Goal: Find specific fact: Find specific fact

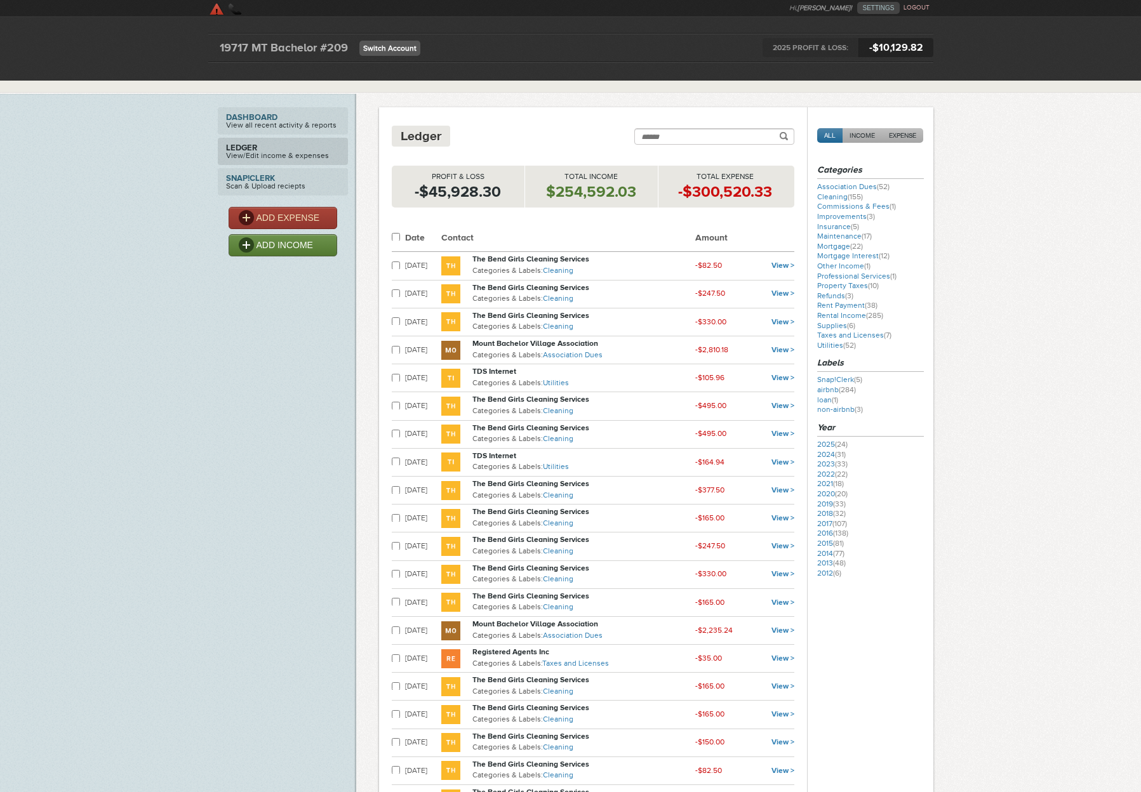
click at [406, 50] on link "Switch Account" at bounding box center [389, 48] width 61 height 15
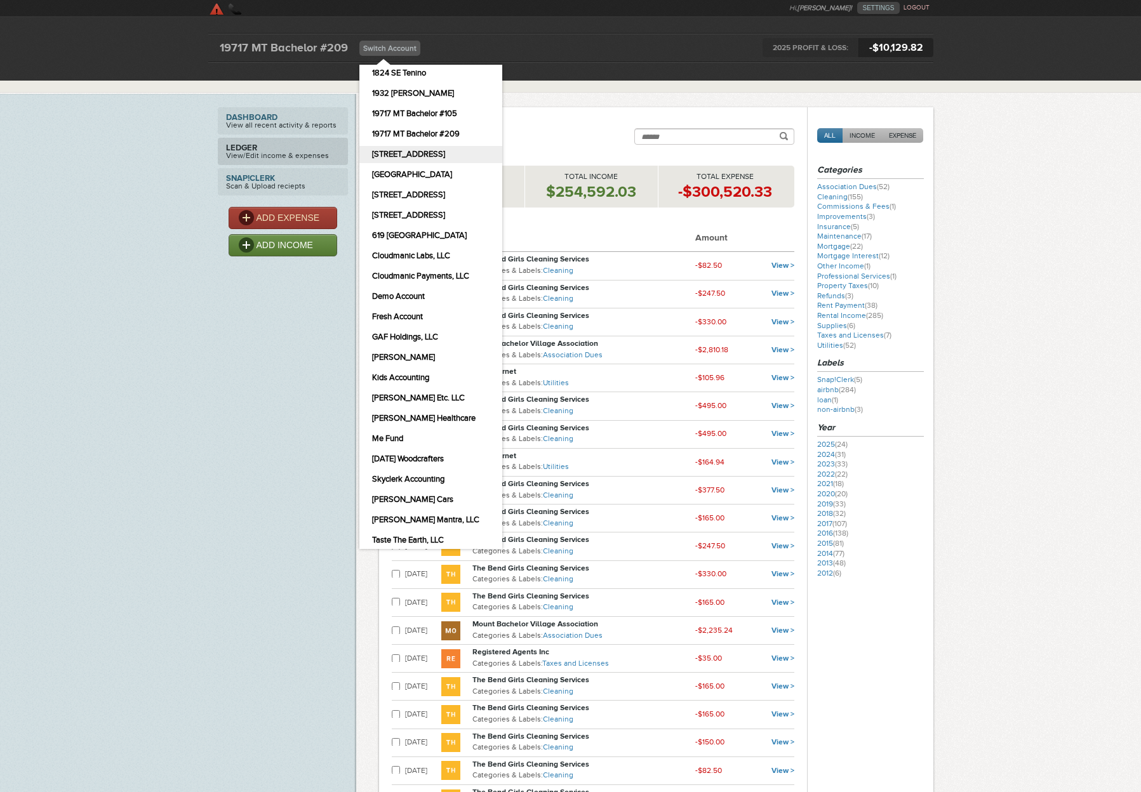
click at [430, 154] on link "[STREET_ADDRESS]" at bounding box center [430, 154] width 143 height 17
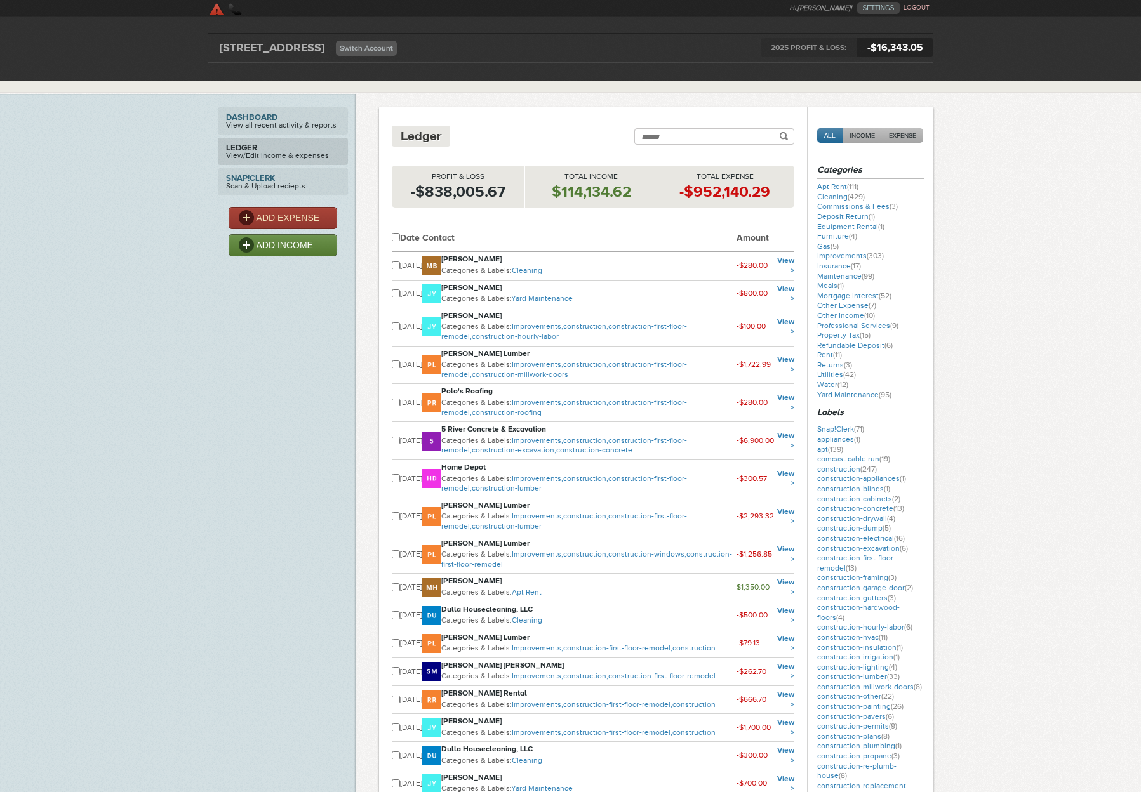
click at [701, 140] on input "Search" at bounding box center [714, 136] width 160 height 17
type input "*****"
click at [780, 131] on button "submit" at bounding box center [784, 136] width 8 height 10
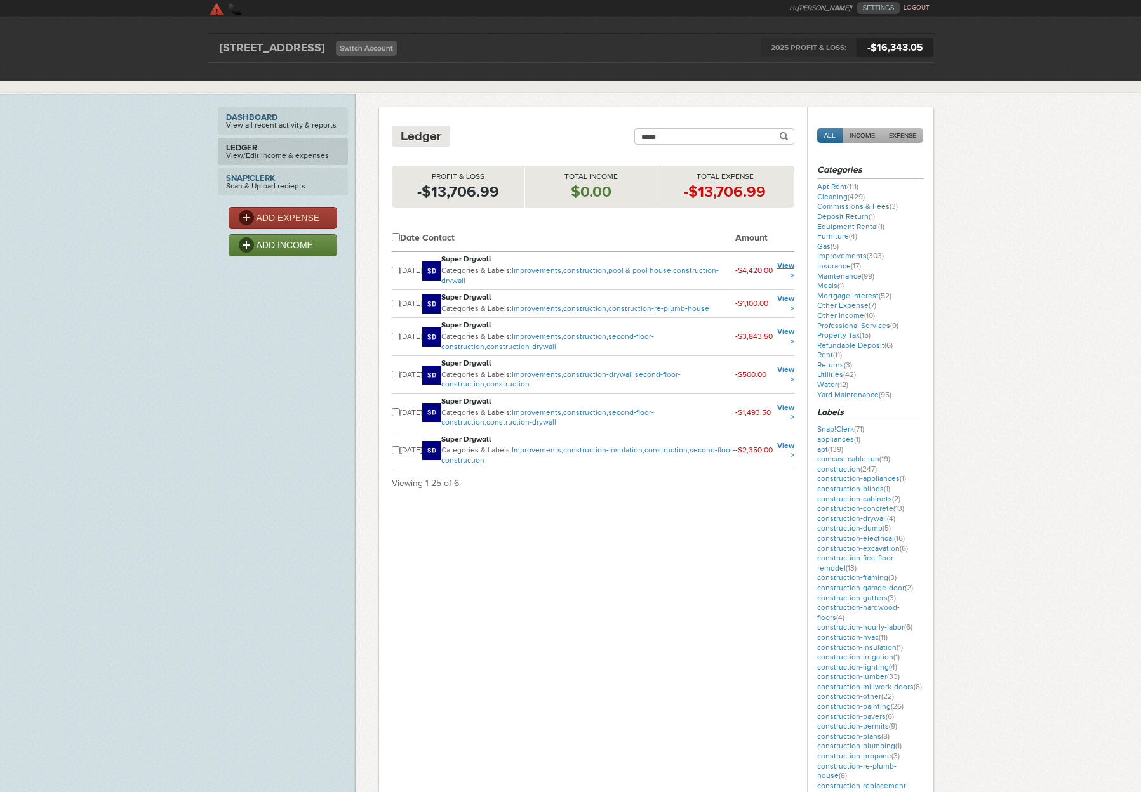
click at [786, 266] on link "View >" at bounding box center [785, 270] width 17 height 19
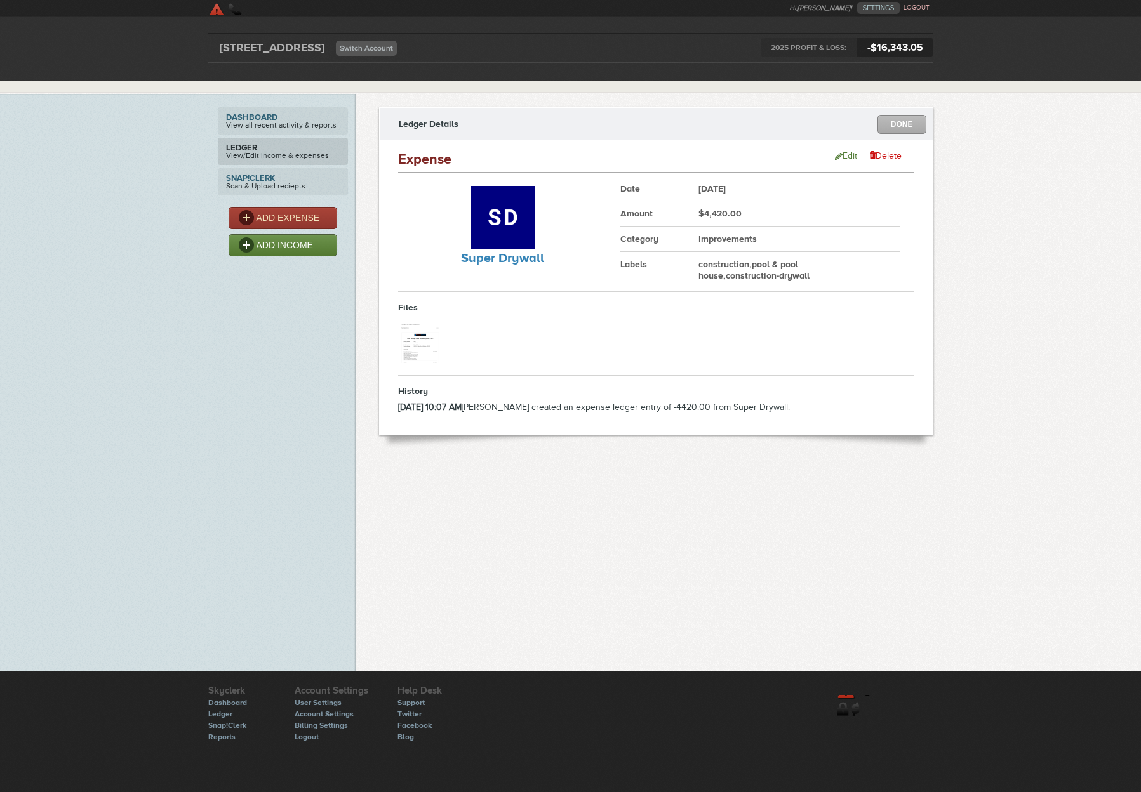
click at [424, 349] on img at bounding box center [422, 342] width 48 height 48
click at [905, 126] on link "DONE" at bounding box center [902, 124] width 49 height 19
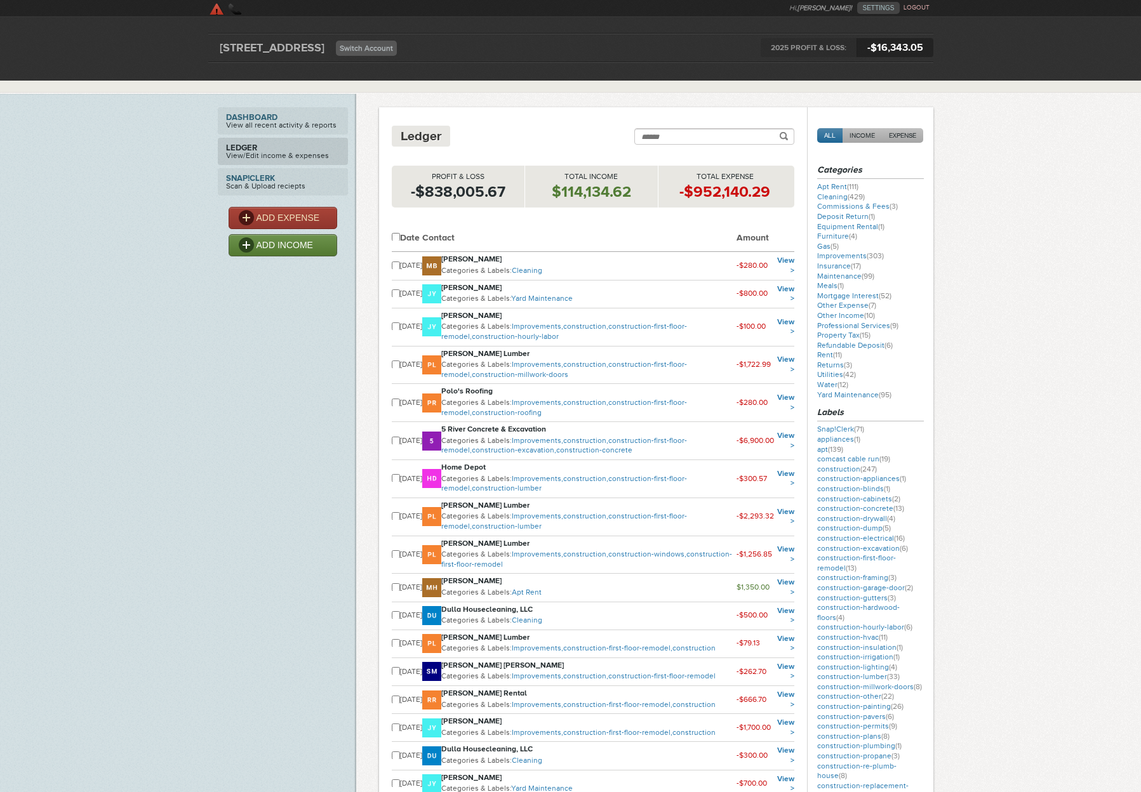
click at [698, 142] on input "Search" at bounding box center [714, 136] width 160 height 17
type input "*****"
click at [780, 131] on button "submit" at bounding box center [784, 136] width 8 height 10
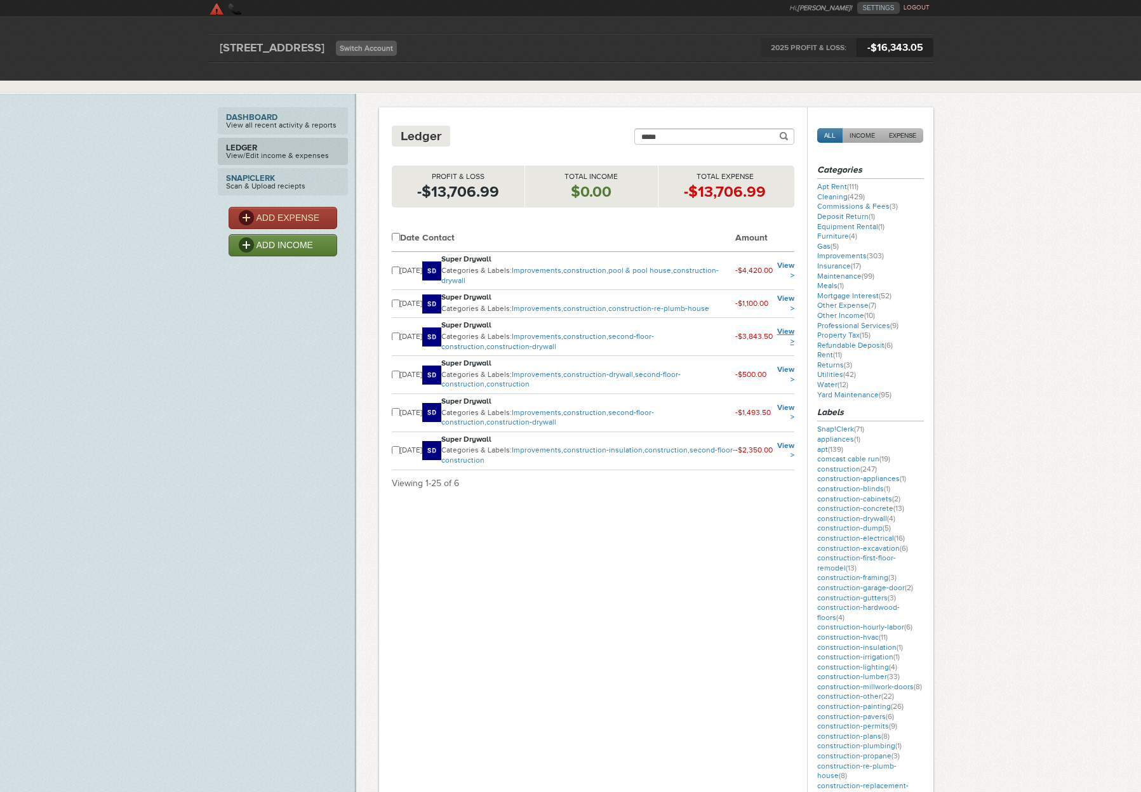
click at [788, 335] on link "View >" at bounding box center [785, 336] width 17 height 19
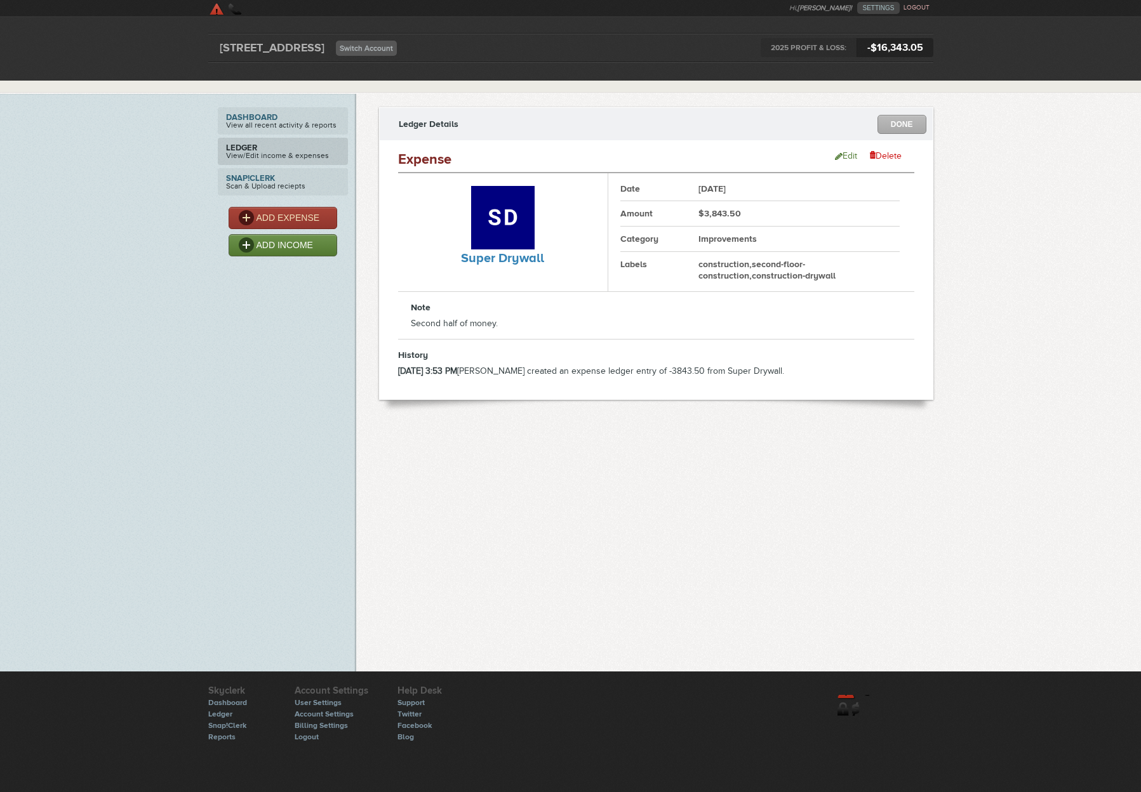
click at [889, 134] on div "Ledger Details DONE" at bounding box center [656, 124] width 554 height 34
click at [900, 119] on link "DONE" at bounding box center [902, 124] width 49 height 19
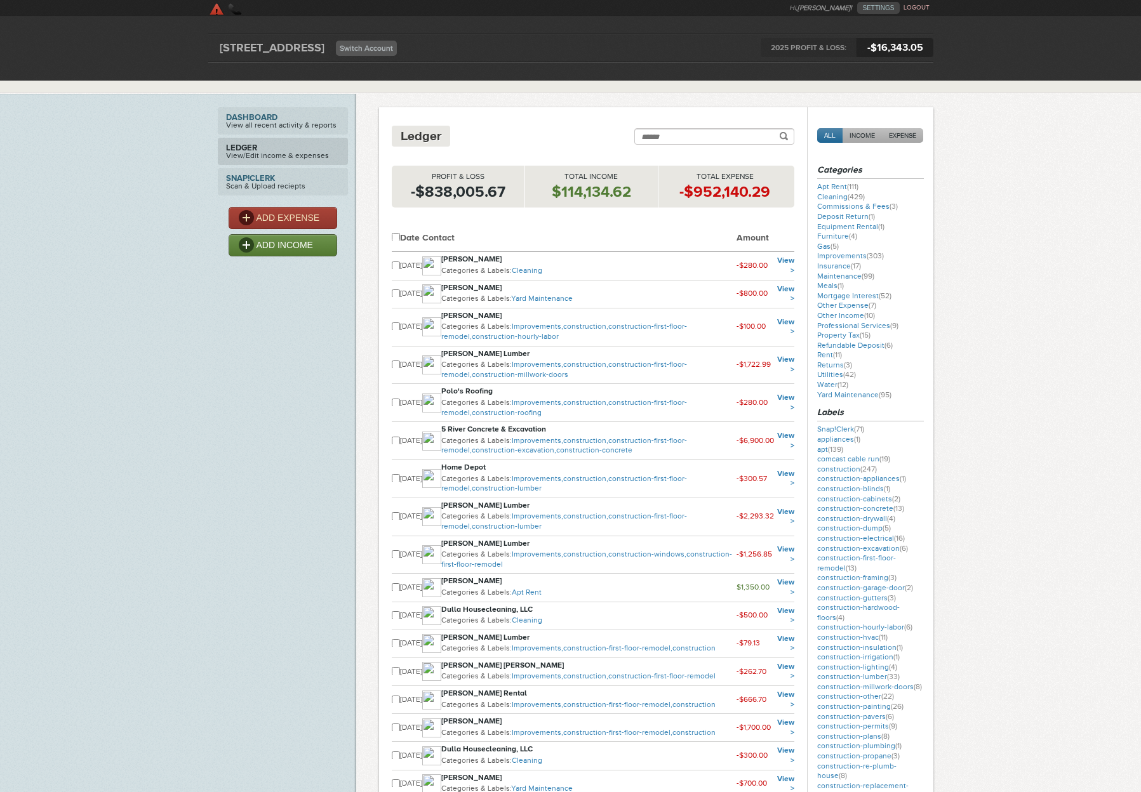
click at [699, 137] on input "Search" at bounding box center [714, 136] width 160 height 17
click at [780, 131] on button "submit" at bounding box center [784, 136] width 8 height 10
type input "*****"
click at [780, 131] on button "submit" at bounding box center [784, 136] width 8 height 10
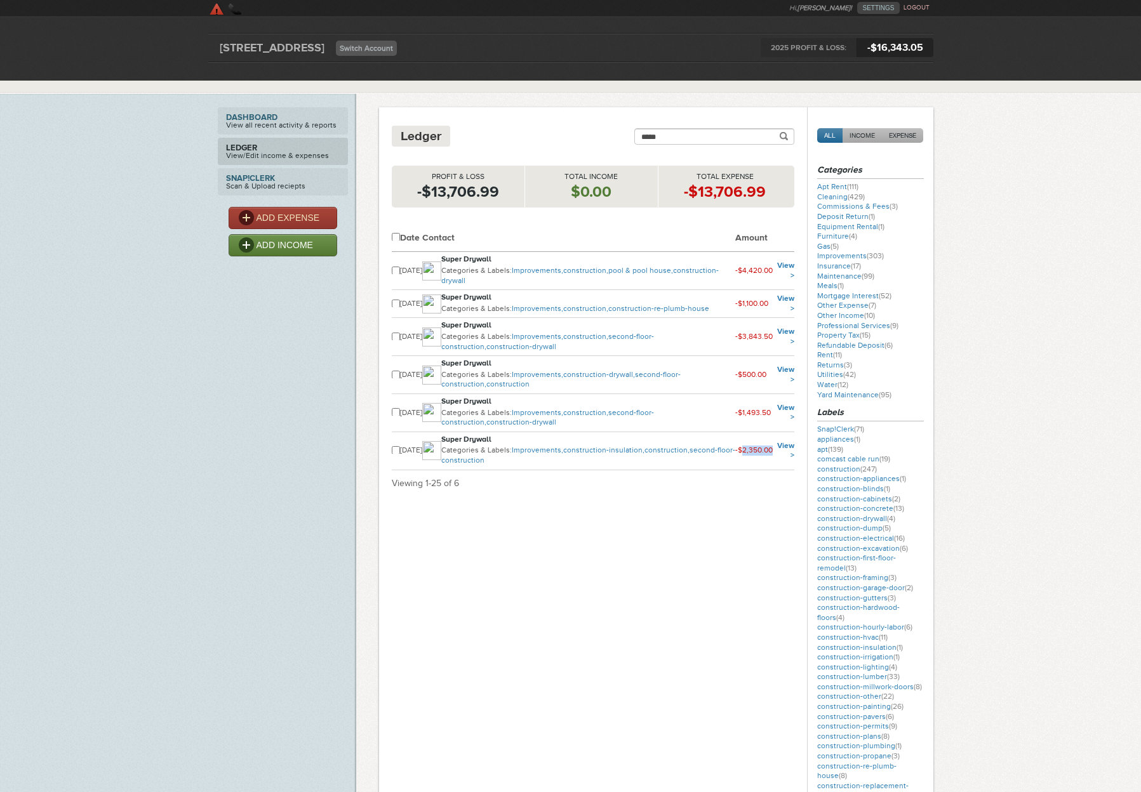
drag, startPoint x: 773, startPoint y: 452, endPoint x: 743, endPoint y: 454, distance: 29.9
click at [743, 454] on tr "[DATE] Super Drywall Categories & Labels: Improvements, construction-insulation…" at bounding box center [593, 451] width 403 height 38
copy small "2,350.00"
drag, startPoint x: 768, startPoint y: 415, endPoint x: 738, endPoint y: 418, distance: 30.6
click at [738, 418] on td "-$1,493.50" at bounding box center [753, 413] width 37 height 38
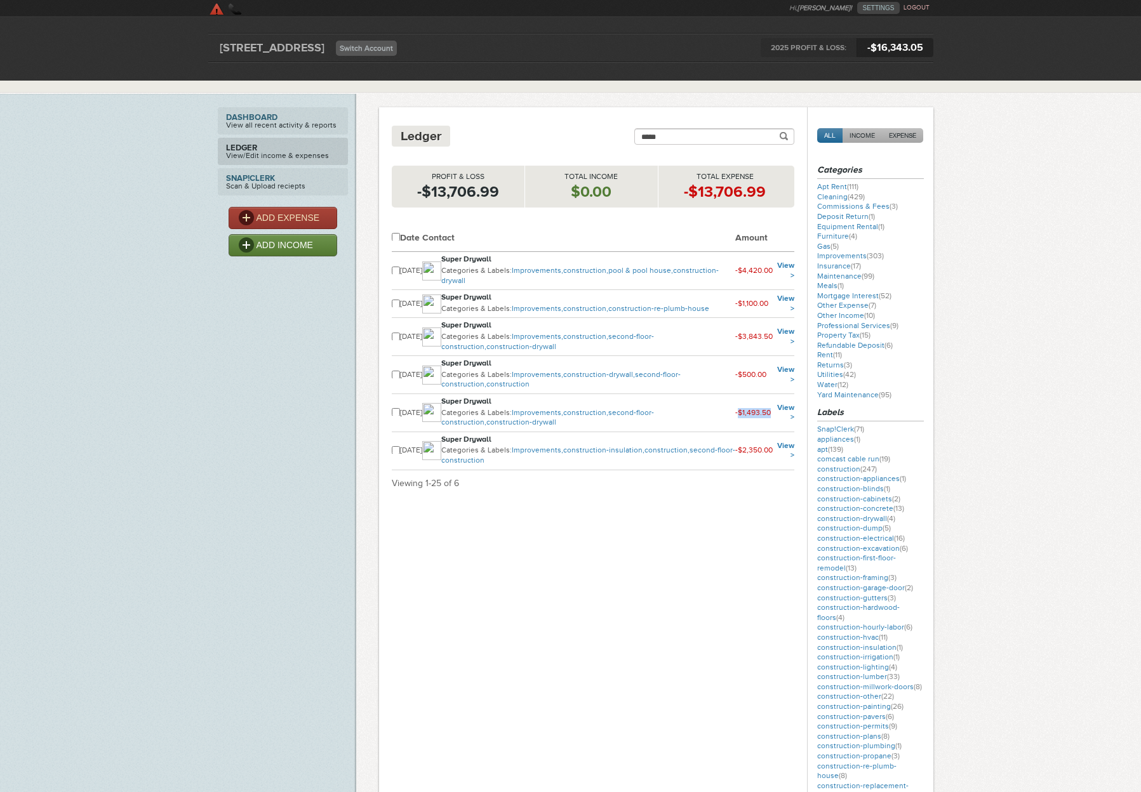
copy small "$1,493.50"
drag, startPoint x: 767, startPoint y: 378, endPoint x: 738, endPoint y: 379, distance: 29.2
click at [738, 379] on td "-$500.00" at bounding box center [753, 375] width 37 height 38
copy small "$500.00"
drag, startPoint x: 777, startPoint y: 341, endPoint x: 736, endPoint y: 341, distance: 41.3
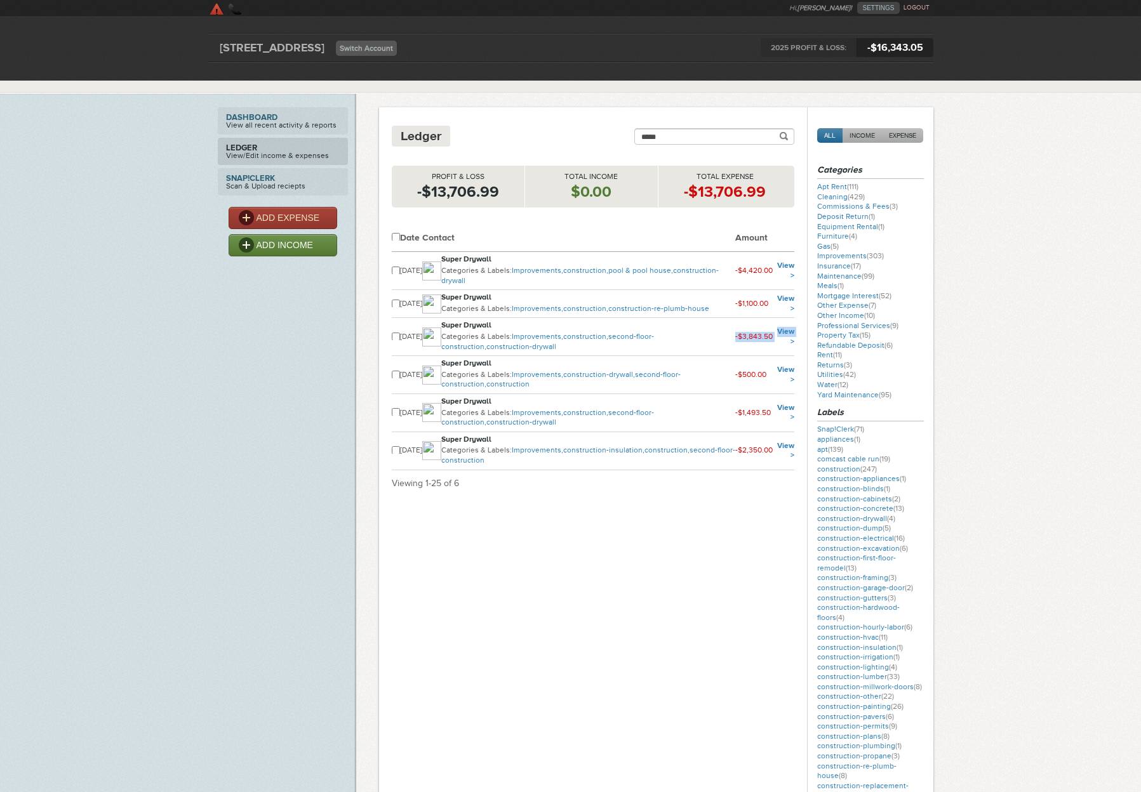
click at [736, 341] on tr "[DATE] Super Drywall Categories & Labels: Improvements, construction , second-f…" at bounding box center [593, 337] width 403 height 38
copy tr "-$3,843.50 View"
